Goal: Use online tool/utility: Utilize a website feature to perform a specific function

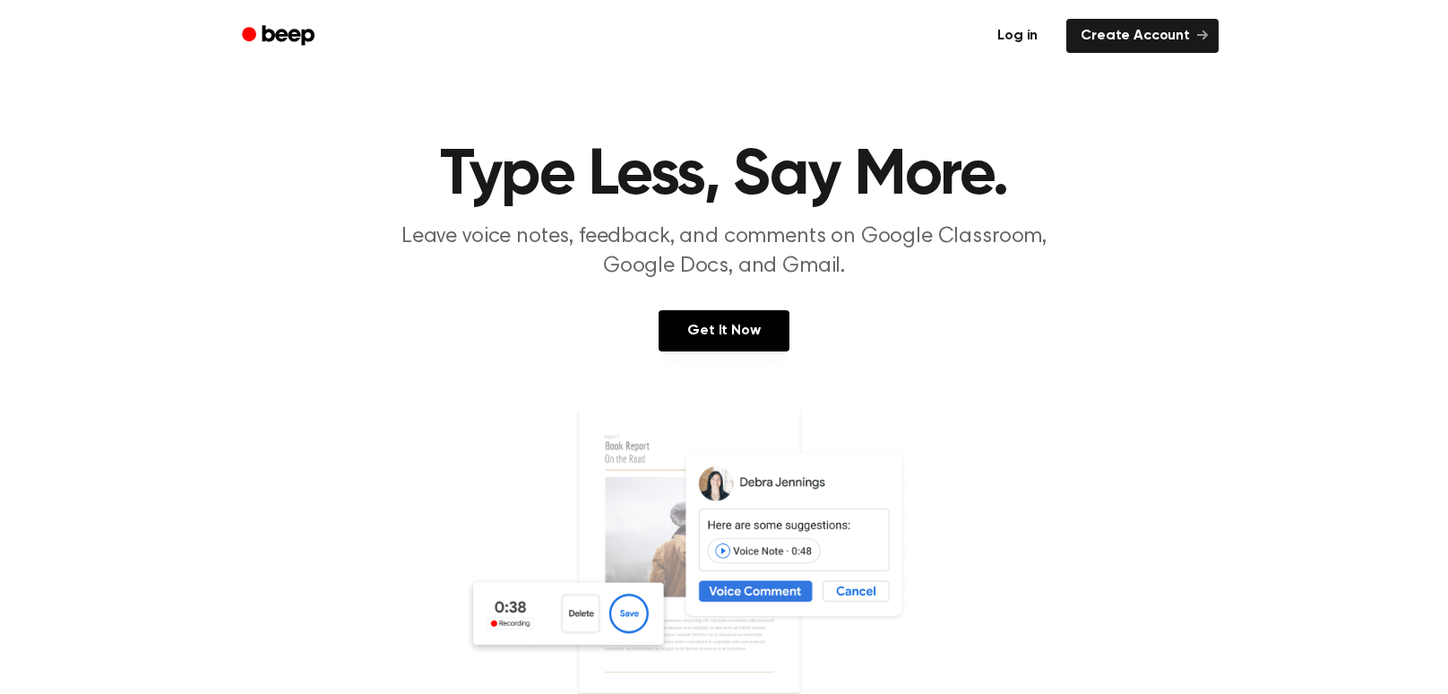
click at [1032, 33] on link "Log in" at bounding box center [1018, 35] width 76 height 41
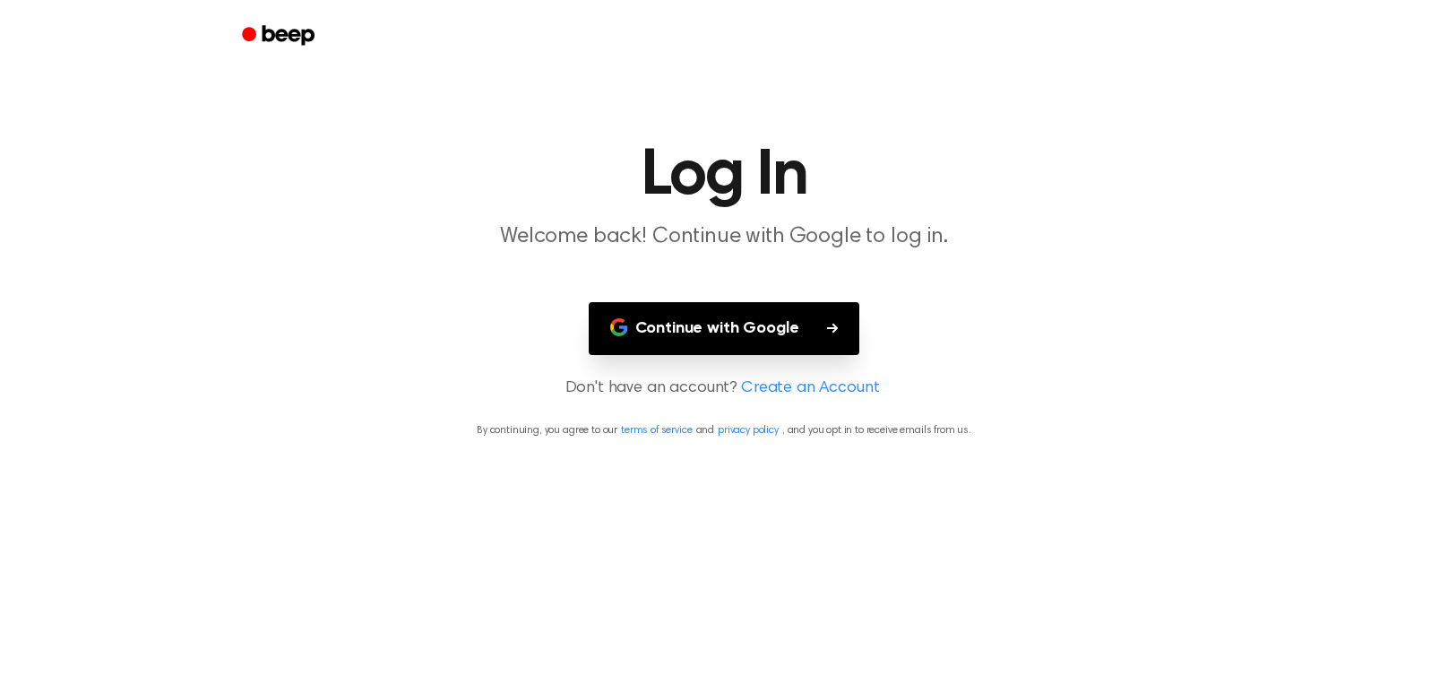
click at [802, 320] on button "Continue with Google" at bounding box center [725, 328] width 272 height 53
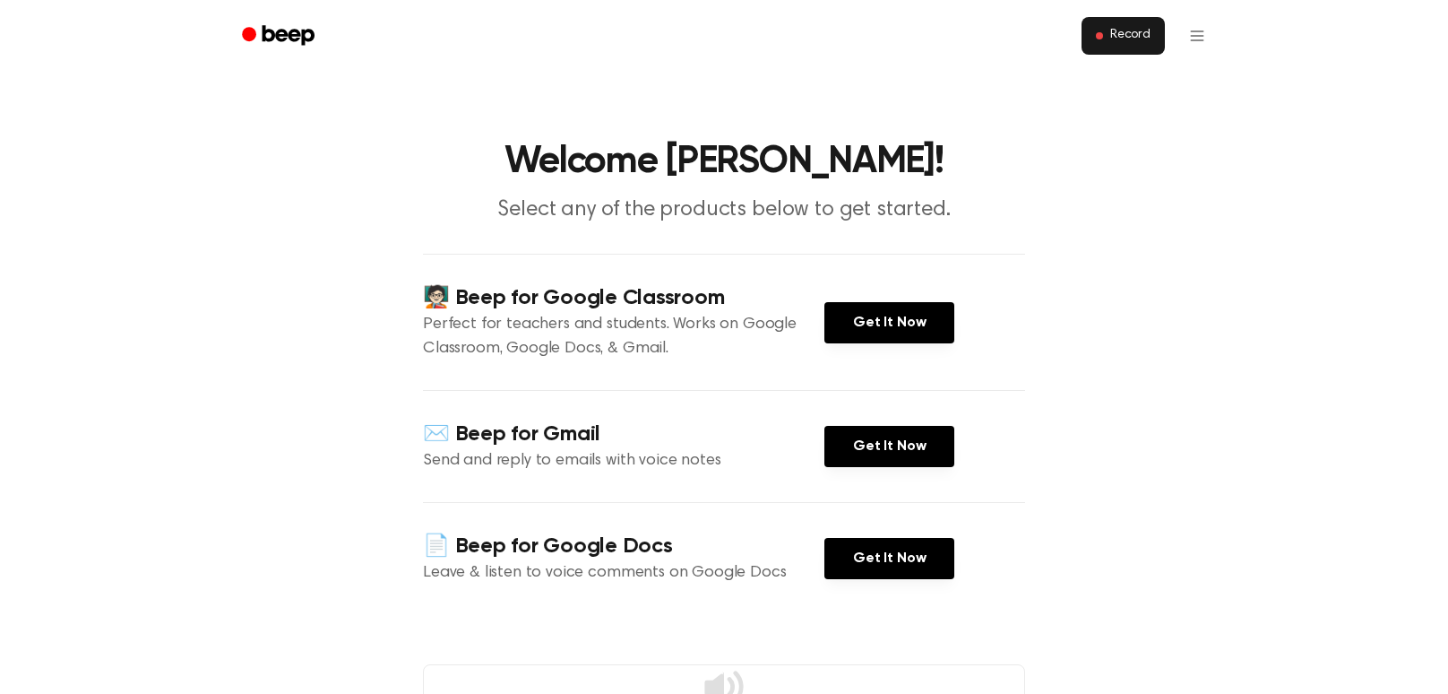
click at [1137, 30] on span "Record" at bounding box center [1131, 36] width 40 height 16
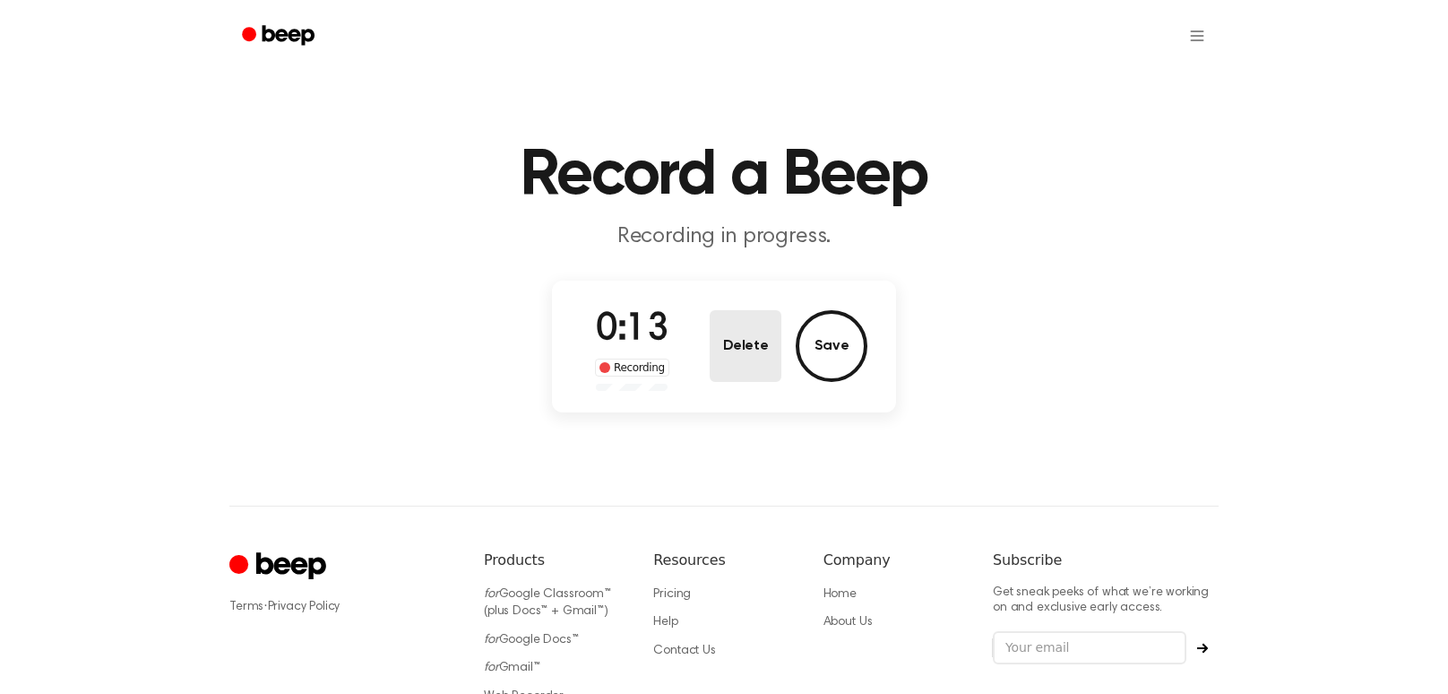
click at [743, 348] on button "Delete" at bounding box center [746, 346] width 72 height 72
